Goal: Information Seeking & Learning: Learn about a topic

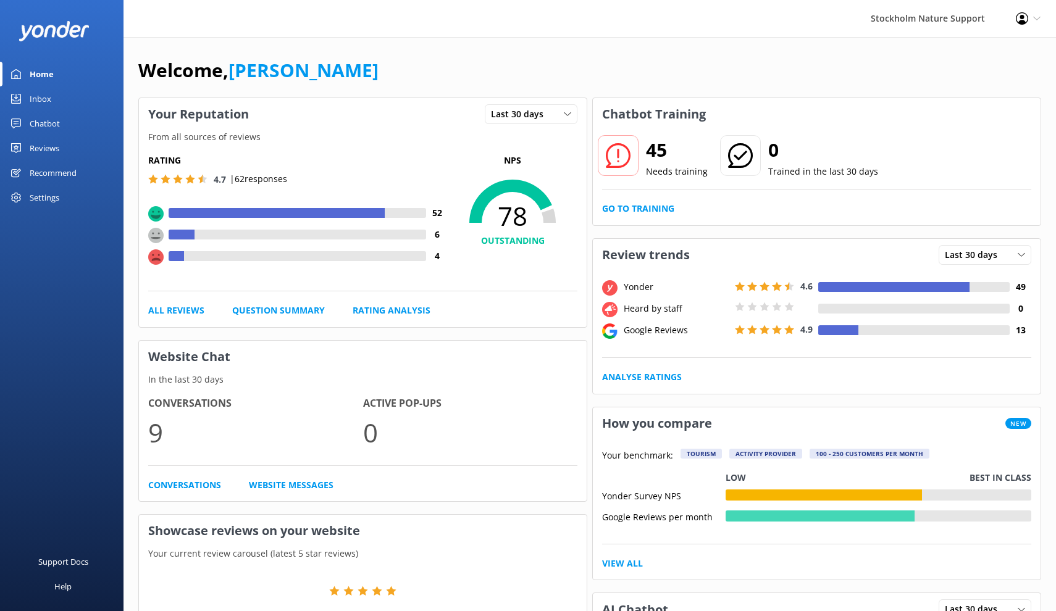
click at [47, 146] on div "Reviews" at bounding box center [45, 148] width 30 height 25
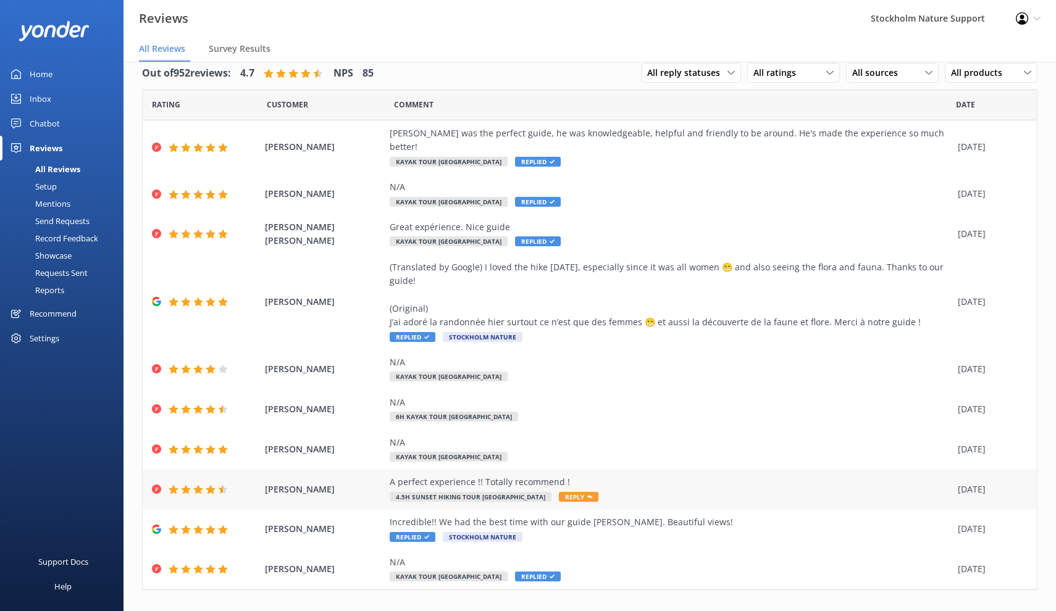
scroll to position [16, 0]
click at [839, 611] on link "2" at bounding box center [839, 617] width 17 height 12
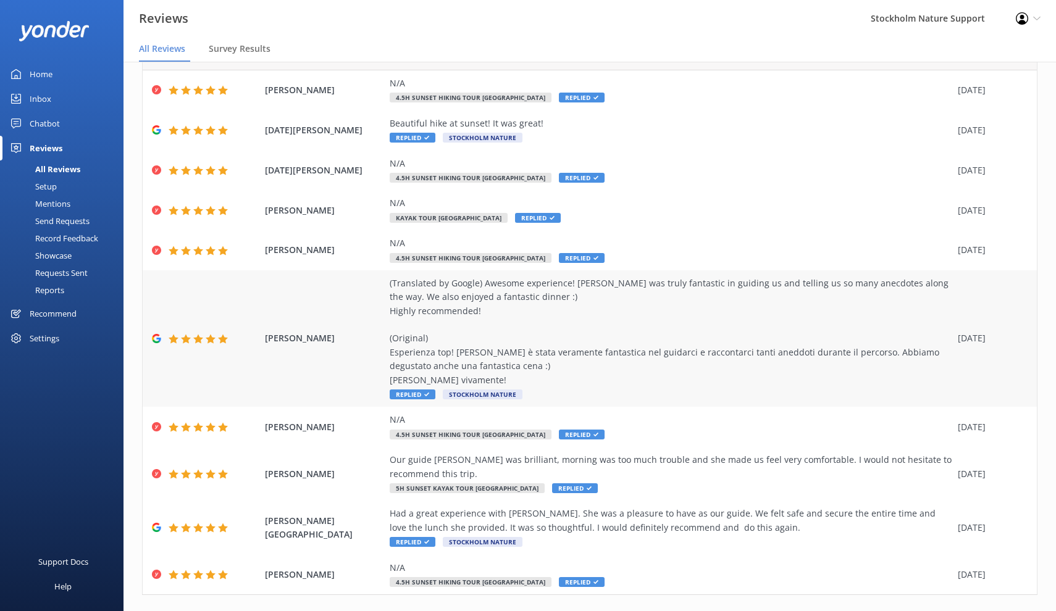
scroll to position [82, 0]
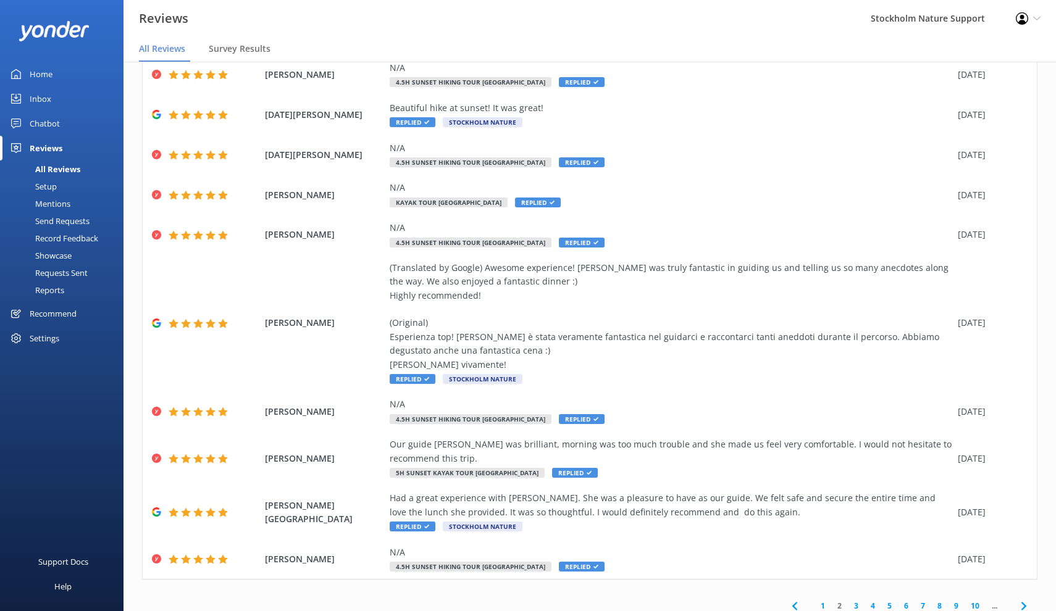
click at [853, 600] on link "3" at bounding box center [856, 606] width 17 height 12
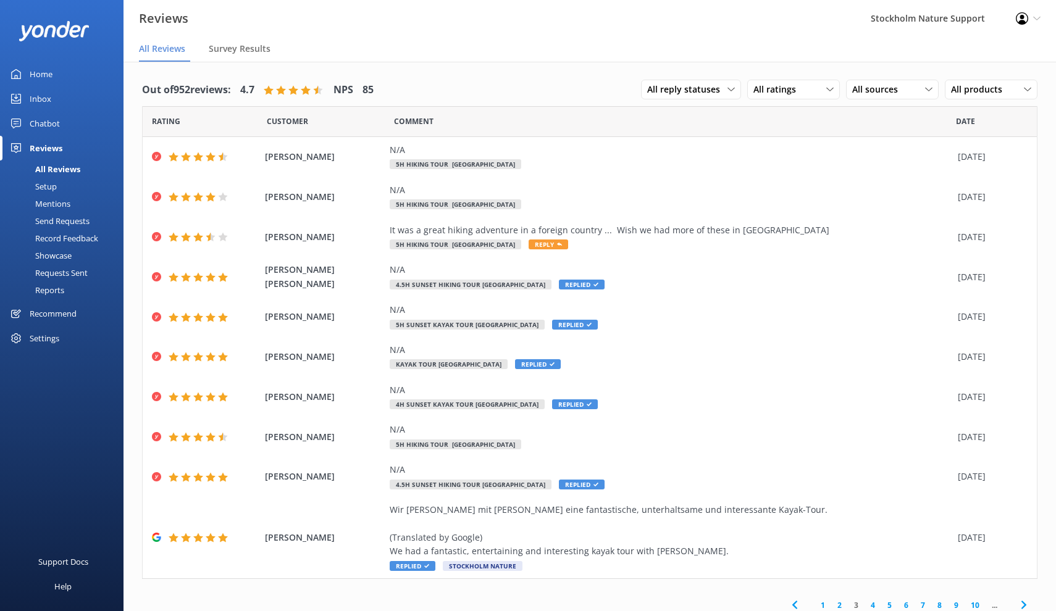
click at [869, 599] on link "4" at bounding box center [872, 605] width 17 height 12
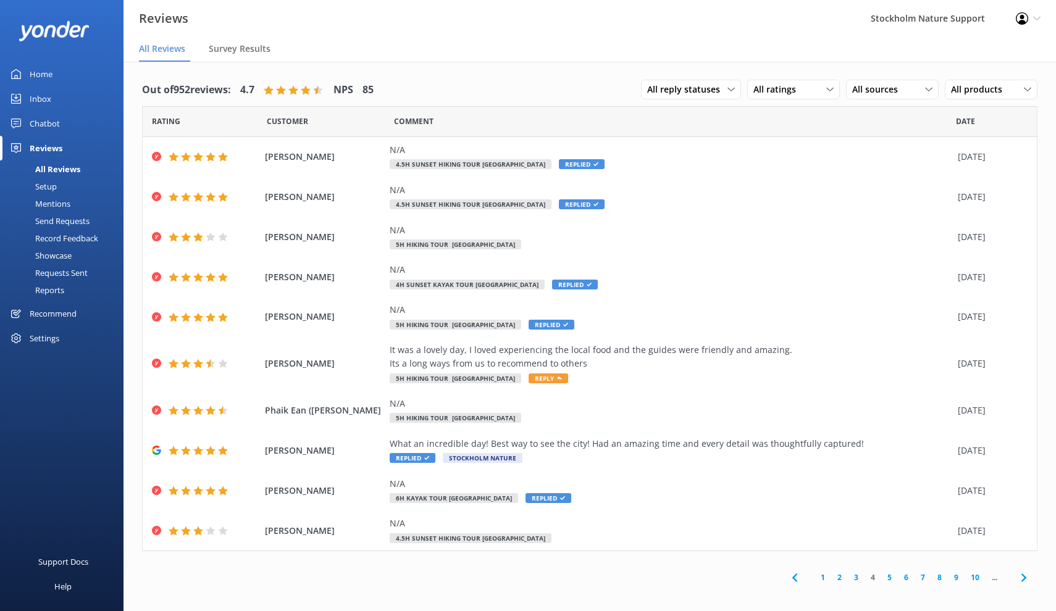
click at [890, 574] on link "5" at bounding box center [889, 578] width 17 height 12
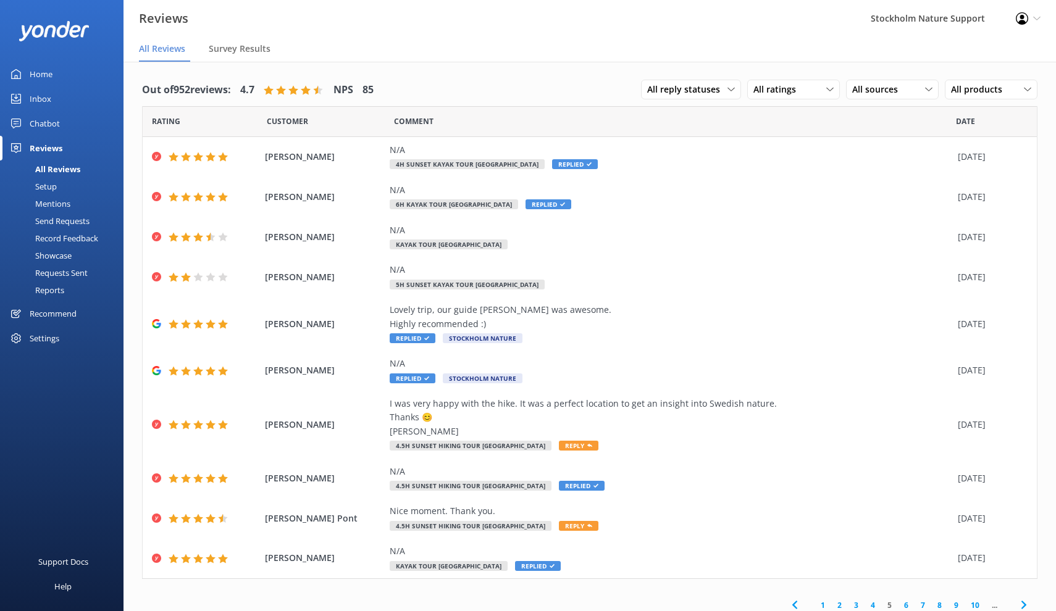
click at [904, 599] on link "6" at bounding box center [906, 605] width 17 height 12
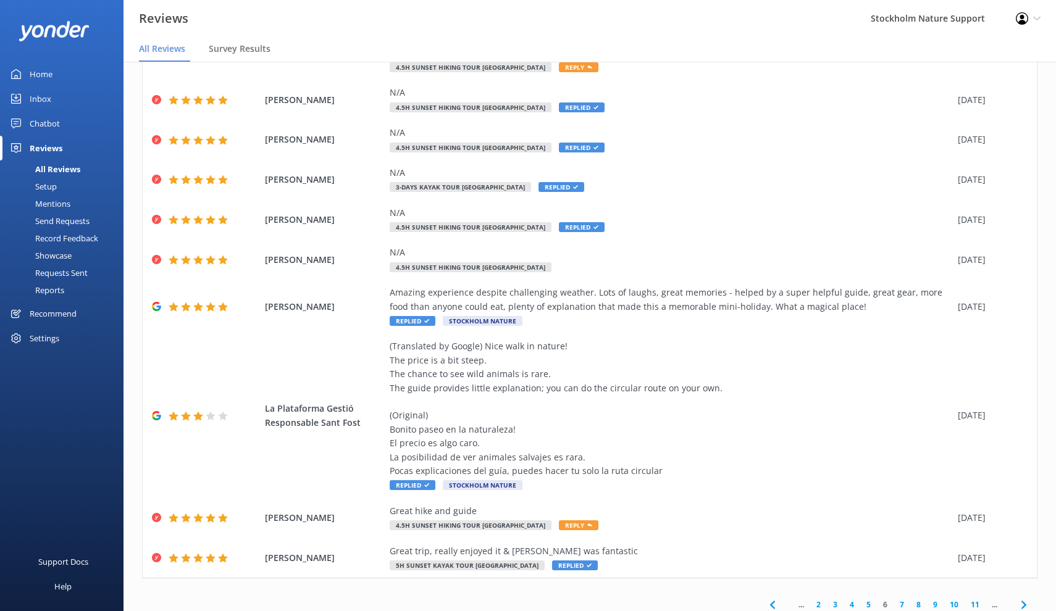
scroll to position [152, 0]
click at [816, 599] on link "2" at bounding box center [818, 605] width 17 height 12
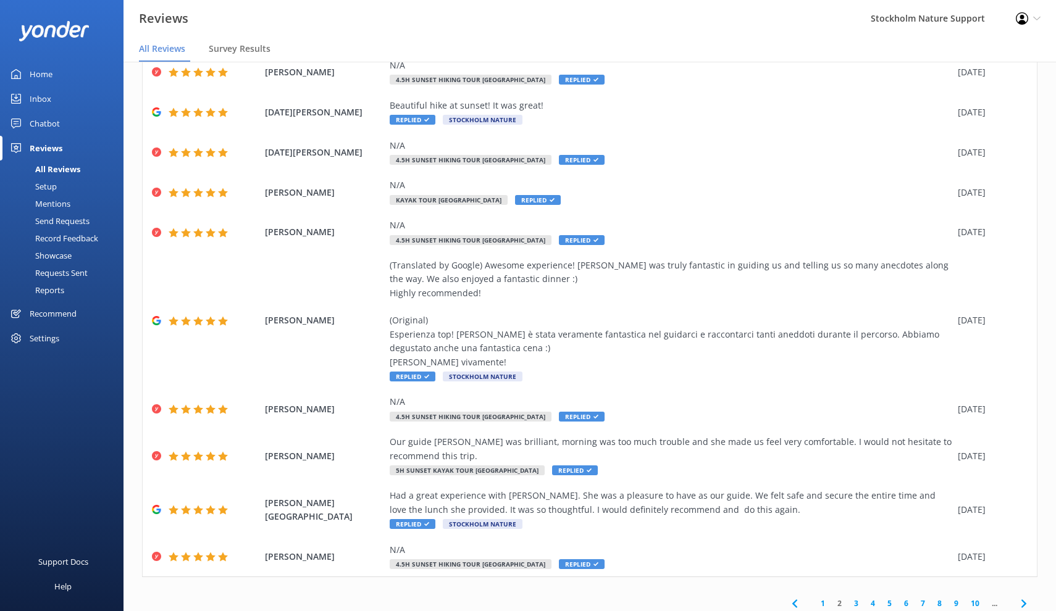
scroll to position [84, 0]
click at [824, 599] on link "1" at bounding box center [822, 604] width 17 height 12
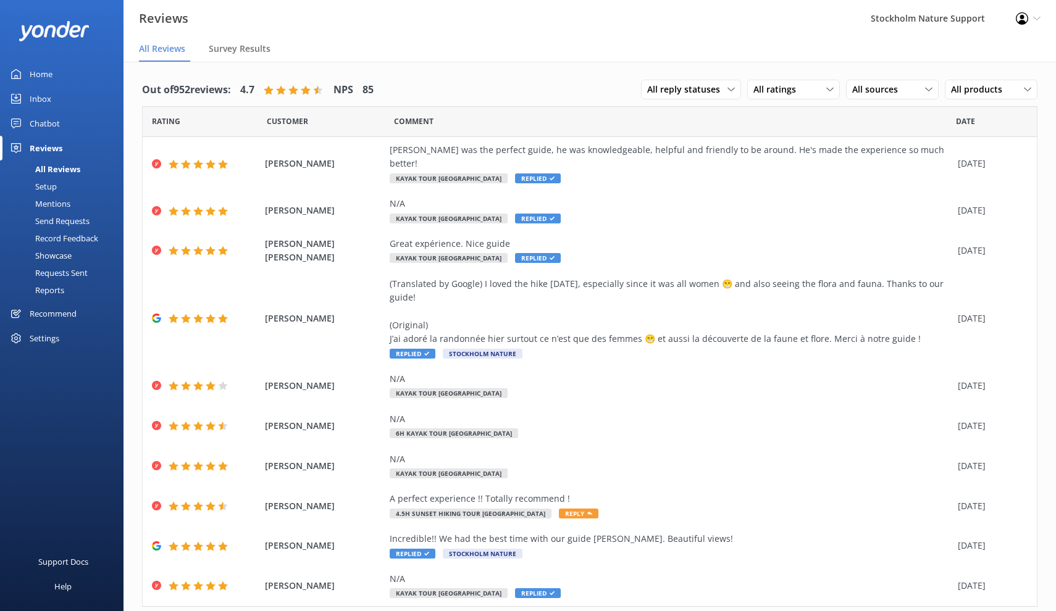
click at [54, 74] on link "Home" at bounding box center [61, 74] width 123 height 25
